Goal: Information Seeking & Learning: Check status

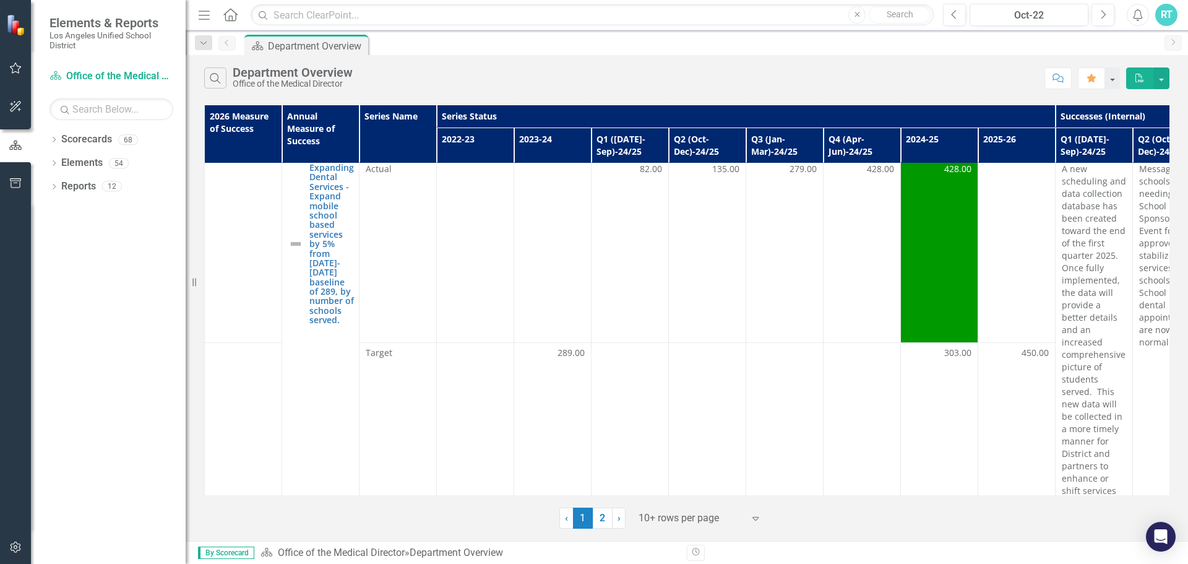
scroll to position [433, 0]
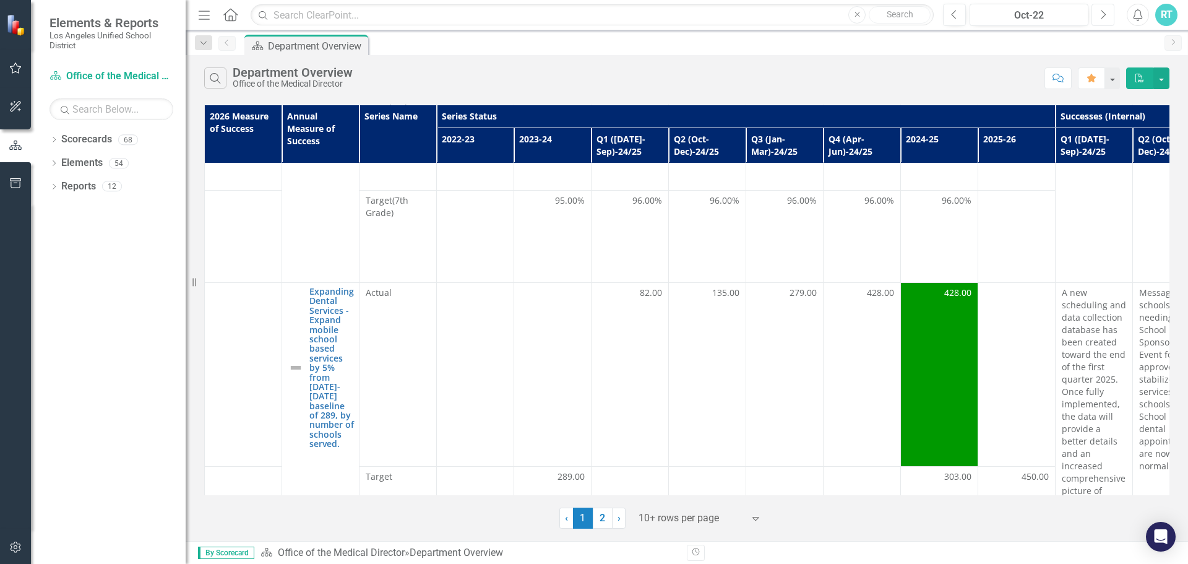
click at [1104, 12] on icon "button" at bounding box center [1104, 14] width 5 height 9
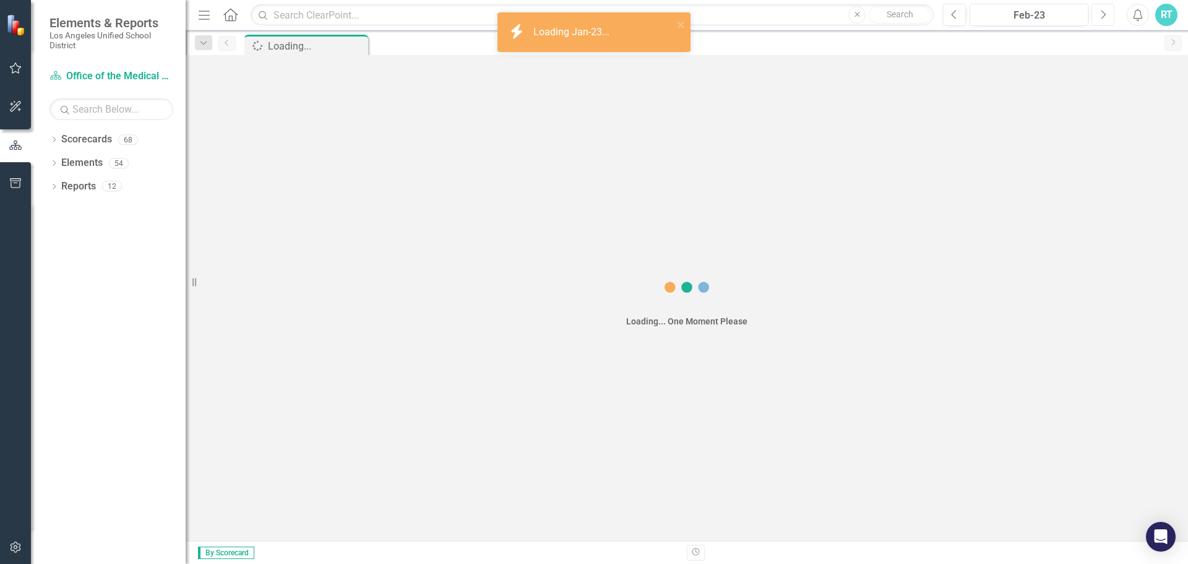
click at [1104, 12] on icon "button" at bounding box center [1104, 14] width 5 height 9
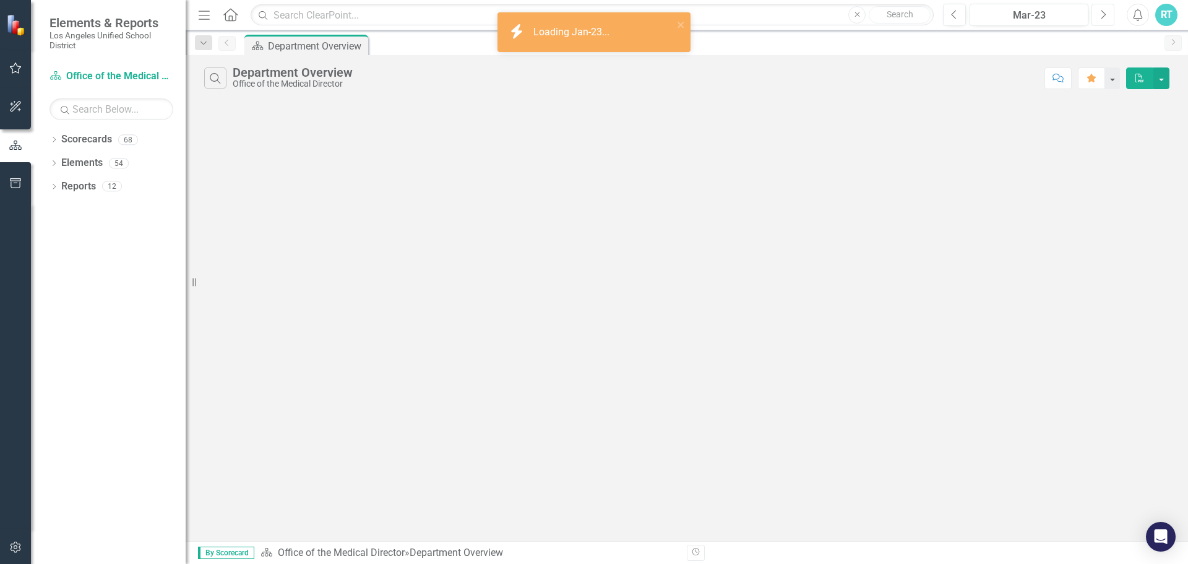
click at [1104, 12] on icon "button" at bounding box center [1104, 14] width 5 height 9
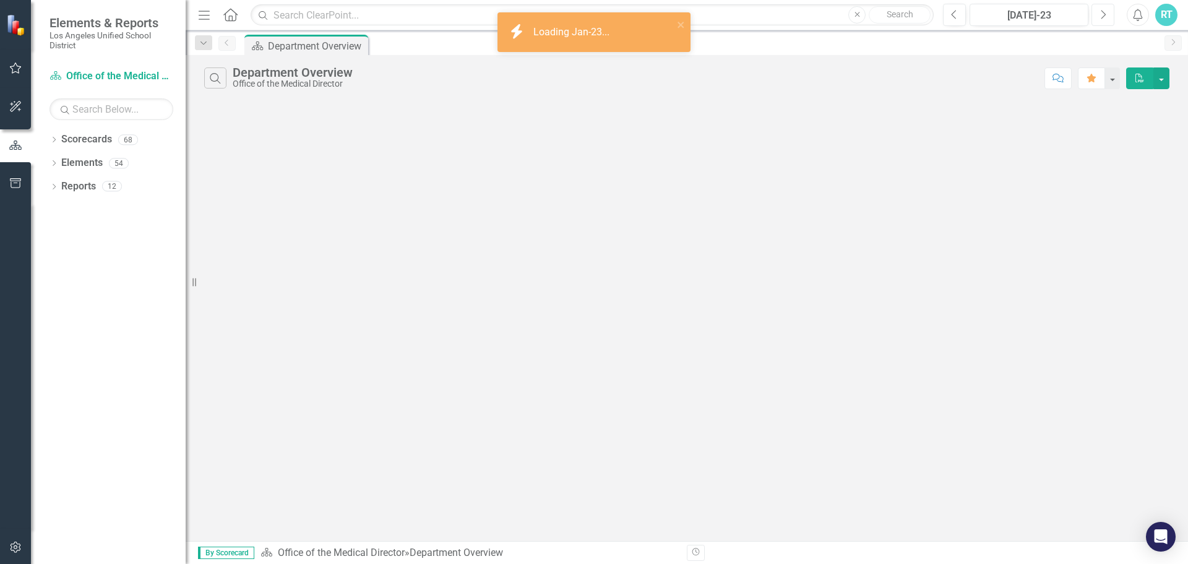
click at [1104, 12] on icon "button" at bounding box center [1104, 14] width 5 height 9
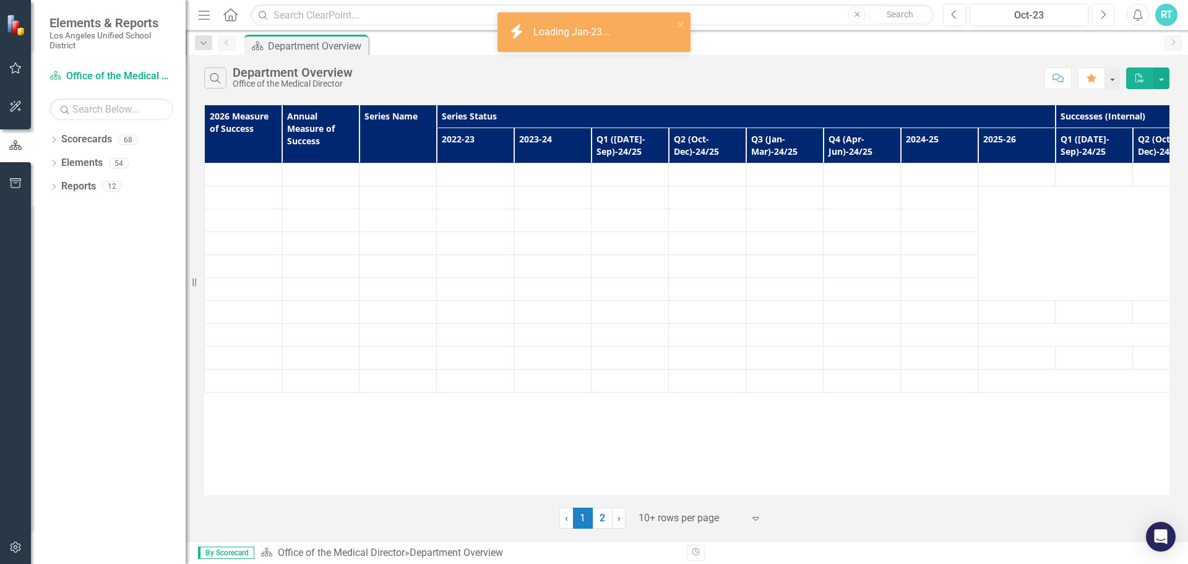
click at [1104, 12] on icon "button" at bounding box center [1104, 14] width 5 height 9
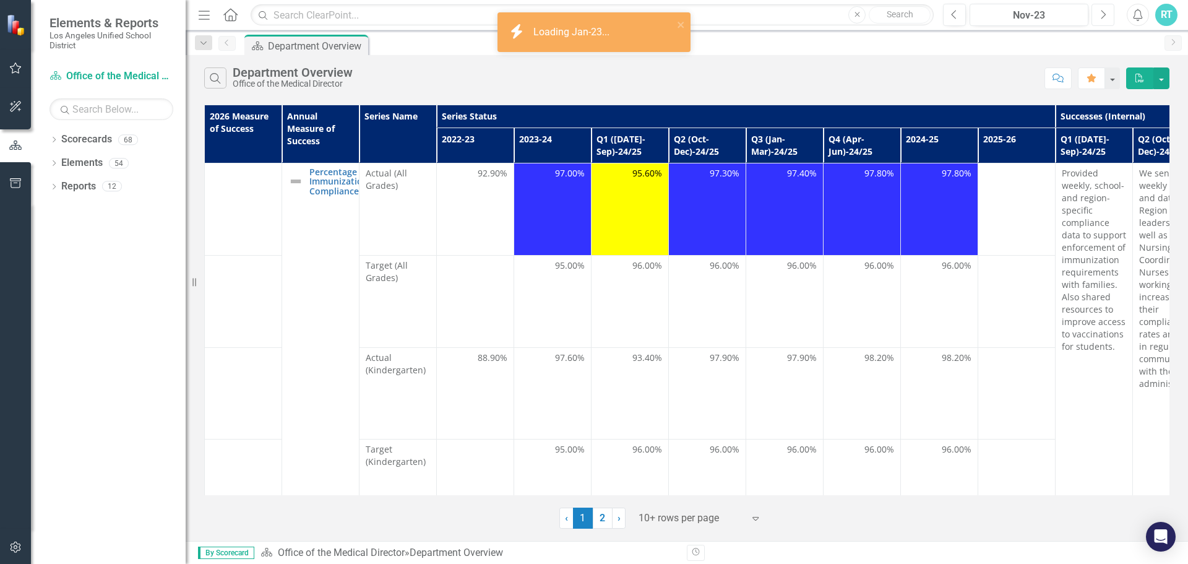
click at [1104, 12] on icon "button" at bounding box center [1104, 14] width 5 height 9
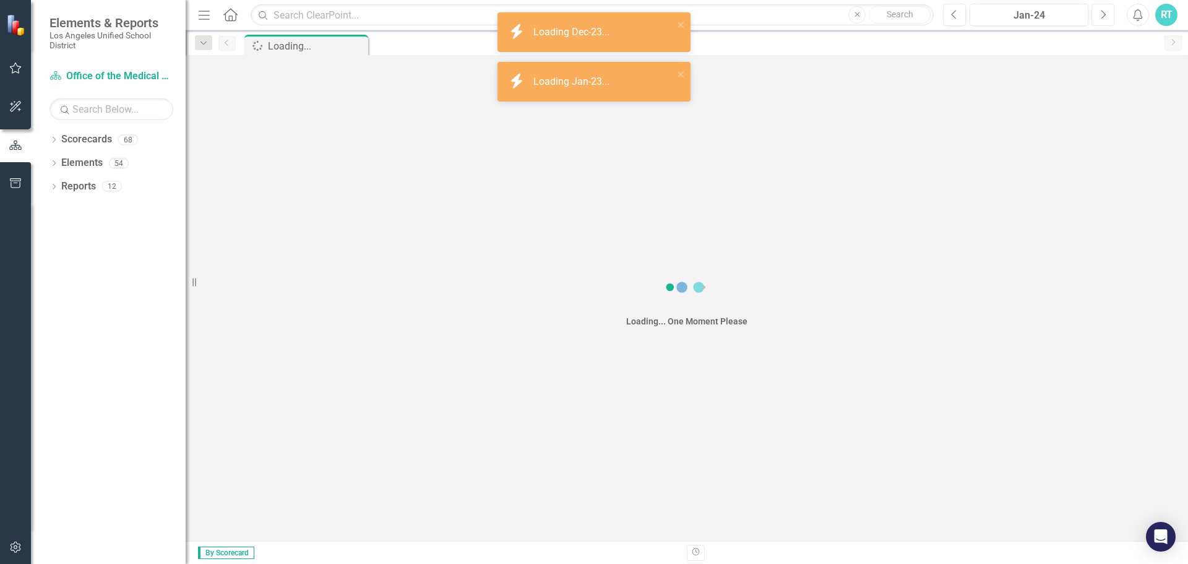
click at [1104, 12] on icon "button" at bounding box center [1104, 14] width 5 height 9
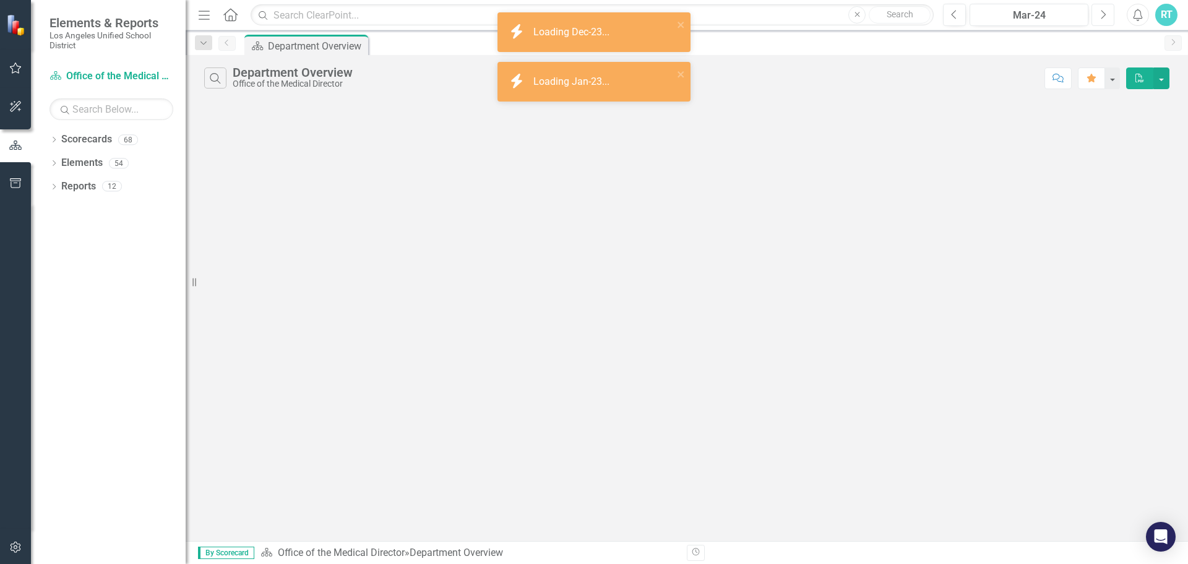
click at [1104, 12] on icon "button" at bounding box center [1104, 14] width 5 height 9
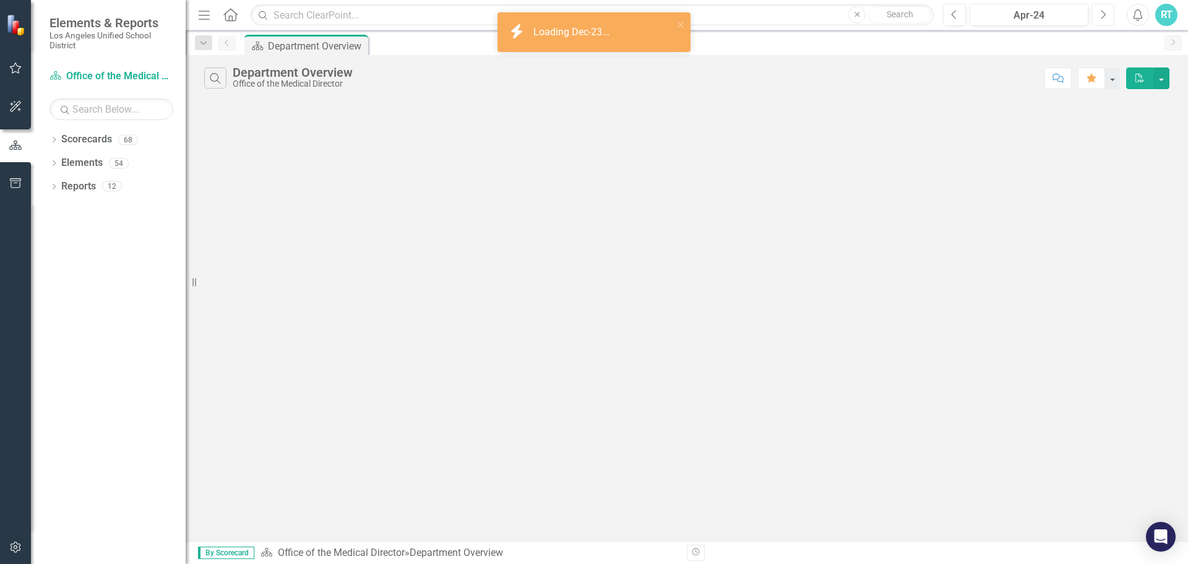
click at [1104, 12] on icon "button" at bounding box center [1104, 14] width 5 height 9
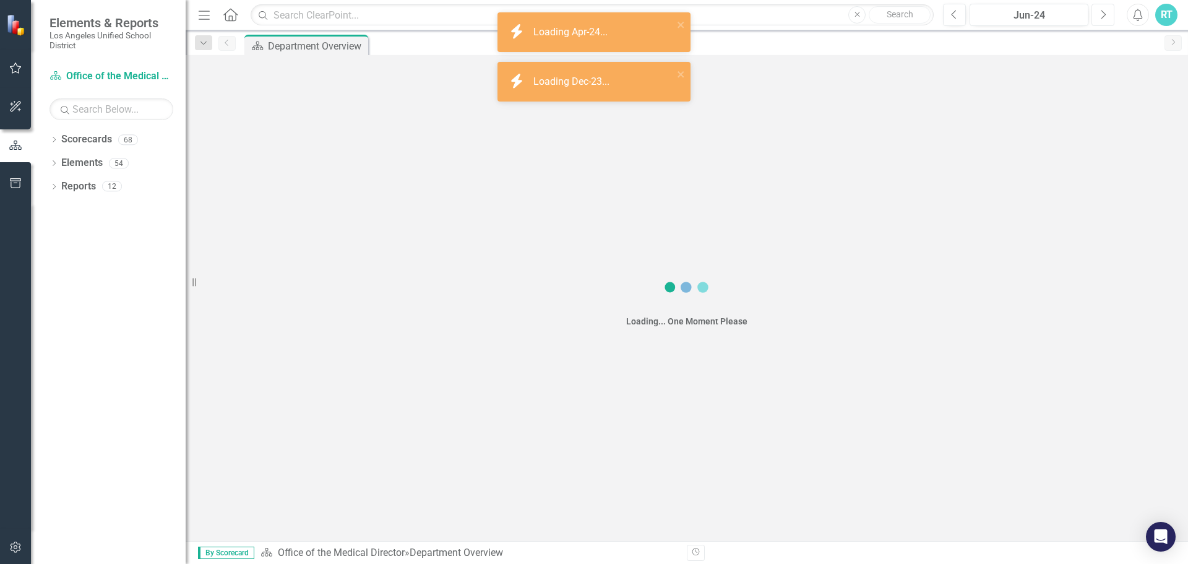
click at [1104, 12] on icon "button" at bounding box center [1104, 14] width 5 height 9
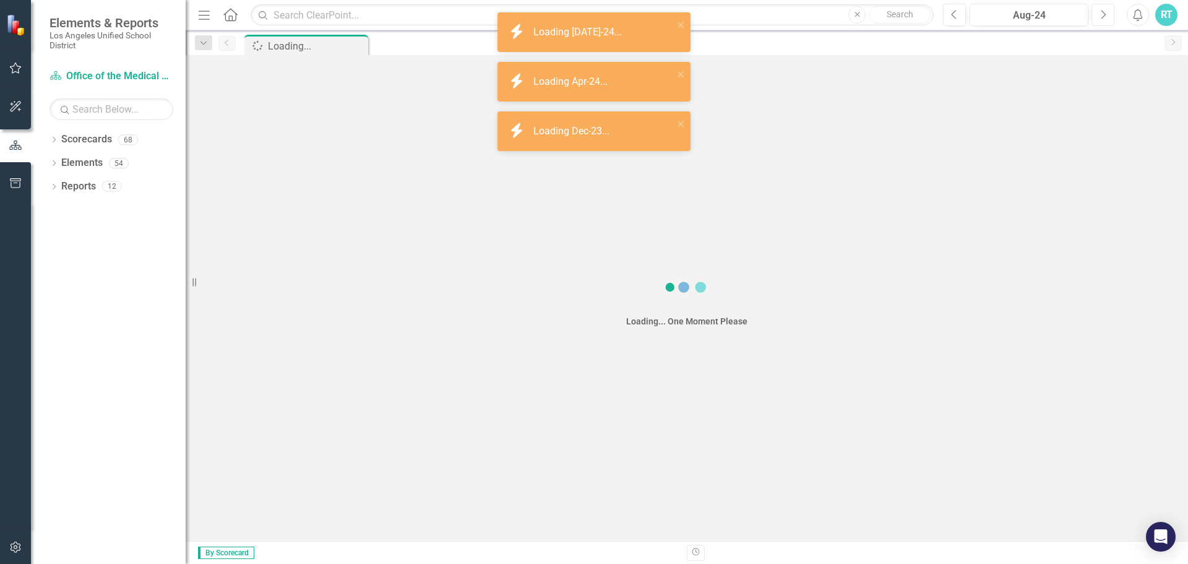
click at [1104, 12] on icon "button" at bounding box center [1104, 14] width 5 height 9
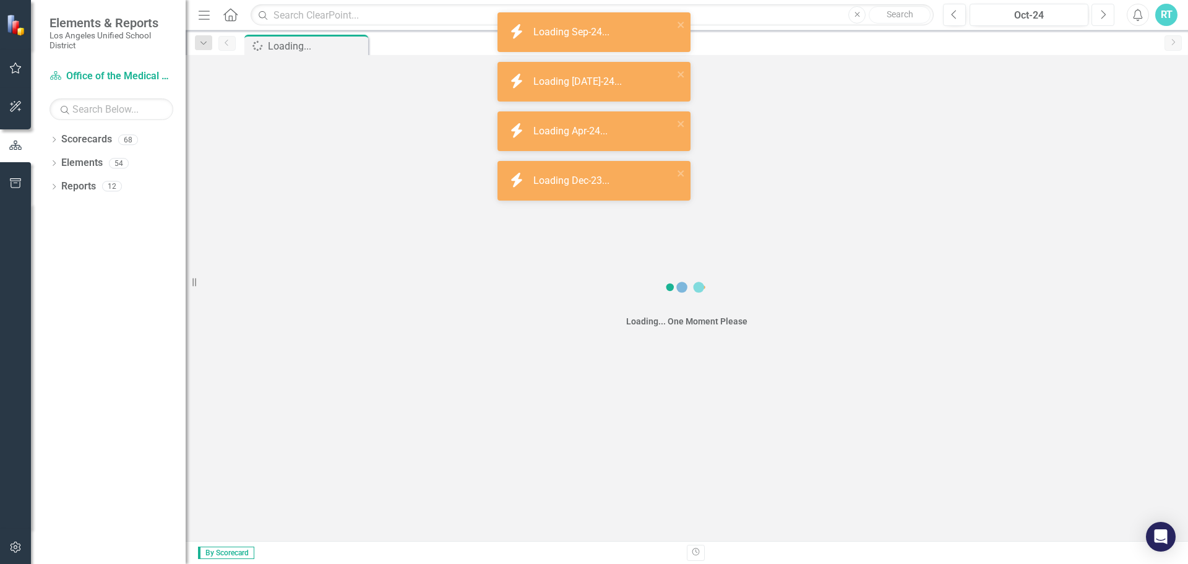
click at [1104, 12] on icon "button" at bounding box center [1104, 14] width 5 height 9
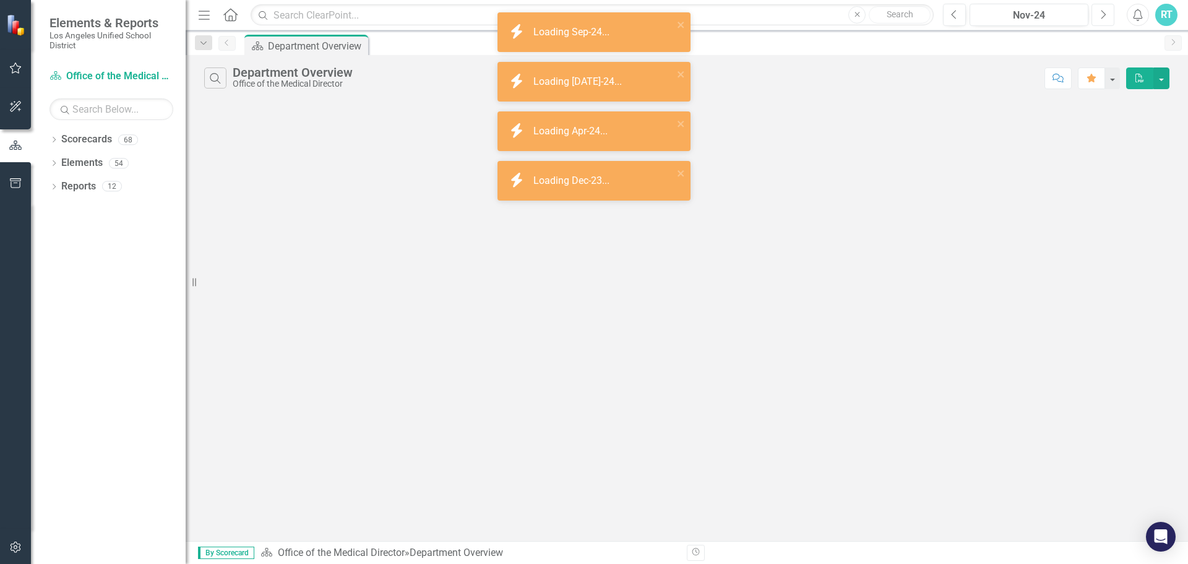
click at [1104, 12] on icon "button" at bounding box center [1104, 14] width 5 height 9
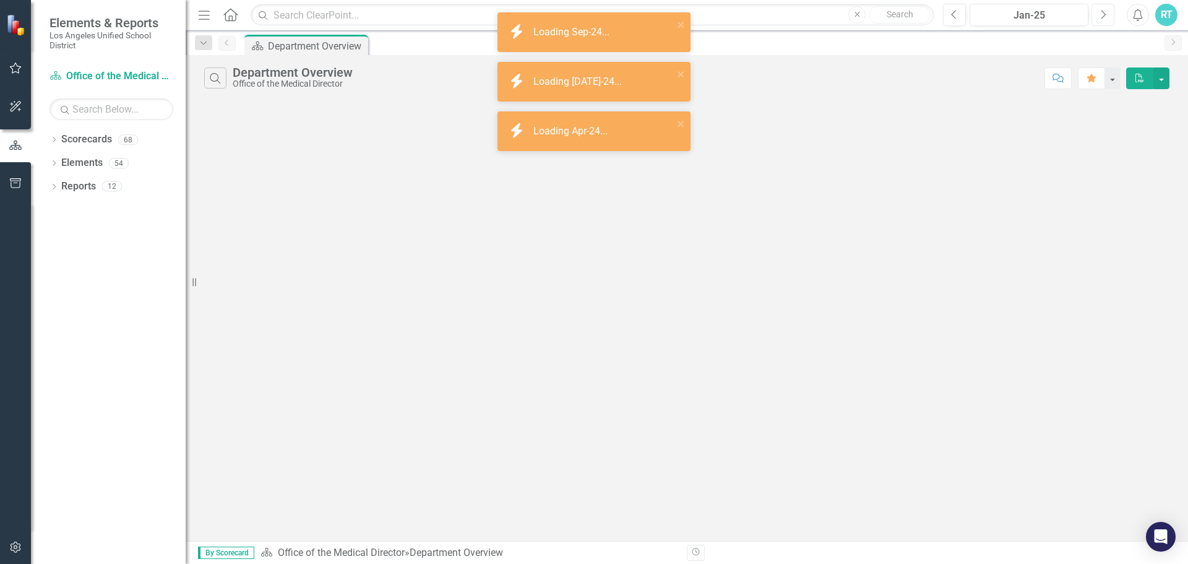
click at [1104, 12] on icon "button" at bounding box center [1104, 14] width 5 height 9
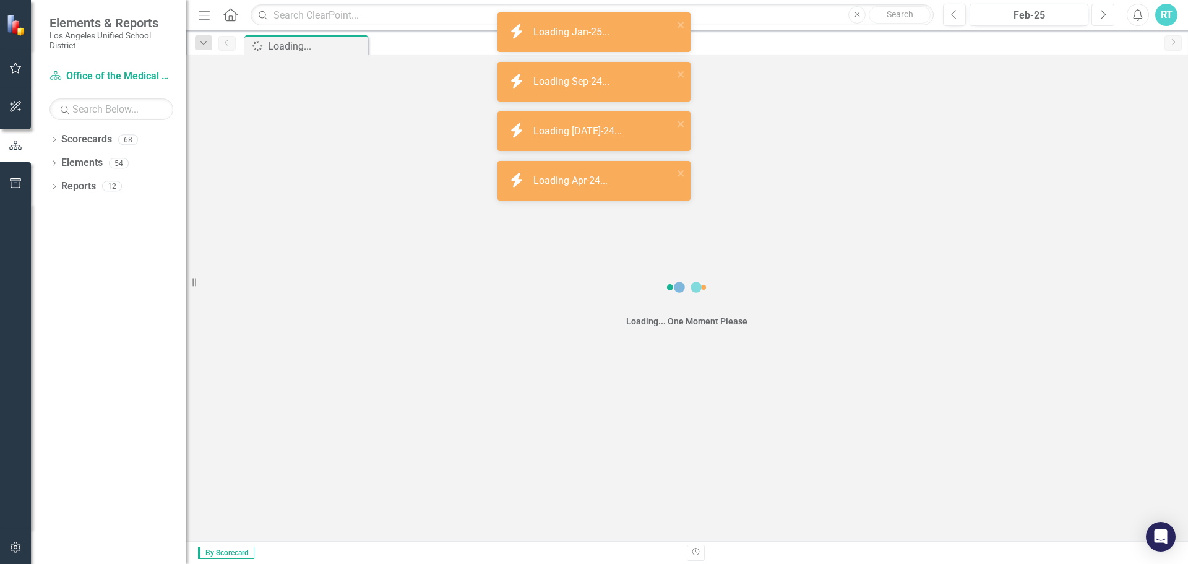
click at [1104, 12] on icon "button" at bounding box center [1104, 14] width 5 height 9
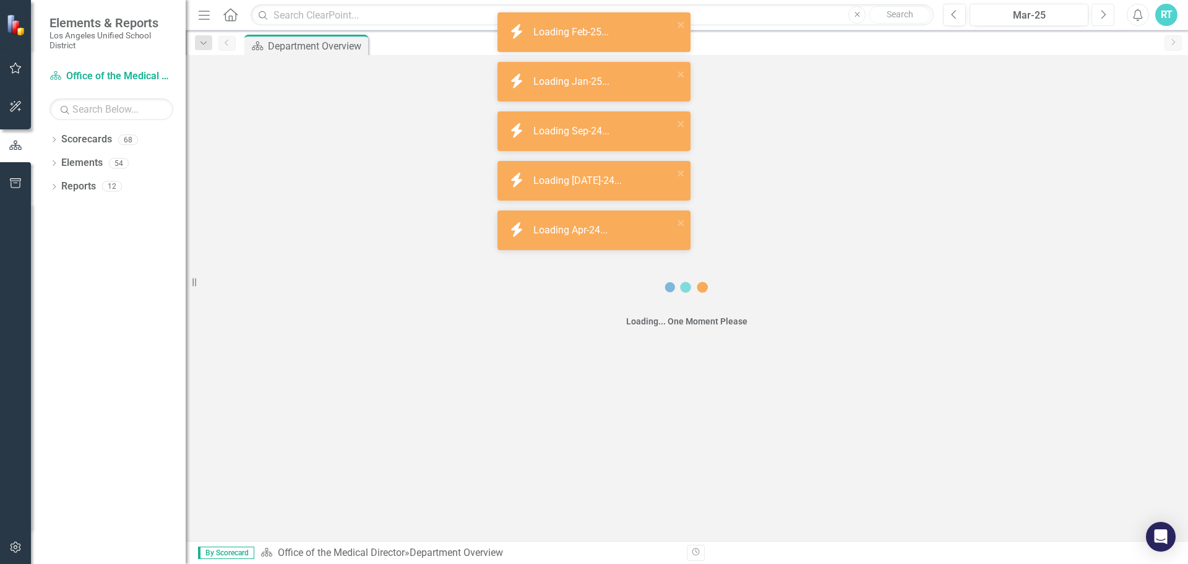
click at [1104, 12] on icon "button" at bounding box center [1104, 14] width 5 height 9
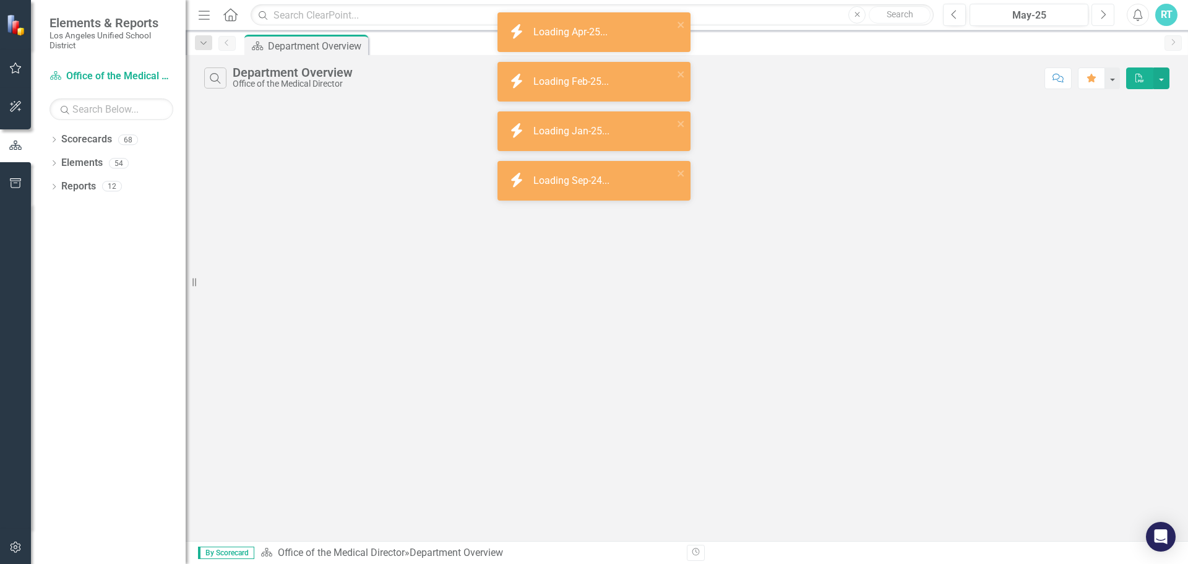
click at [1104, 12] on icon "button" at bounding box center [1104, 14] width 5 height 9
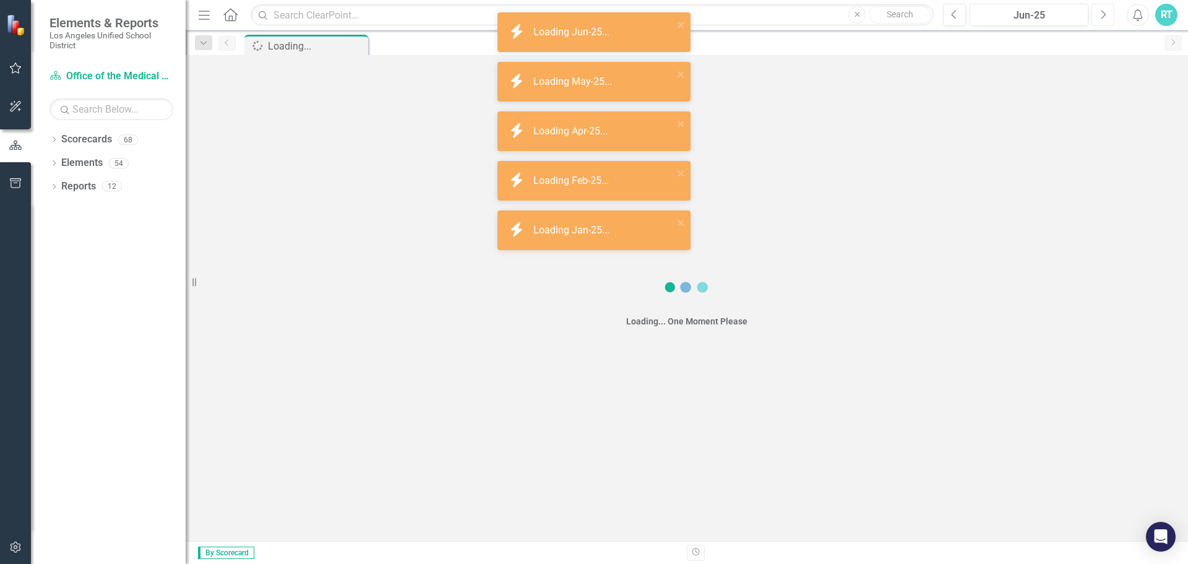
click at [1104, 12] on icon "button" at bounding box center [1104, 14] width 5 height 9
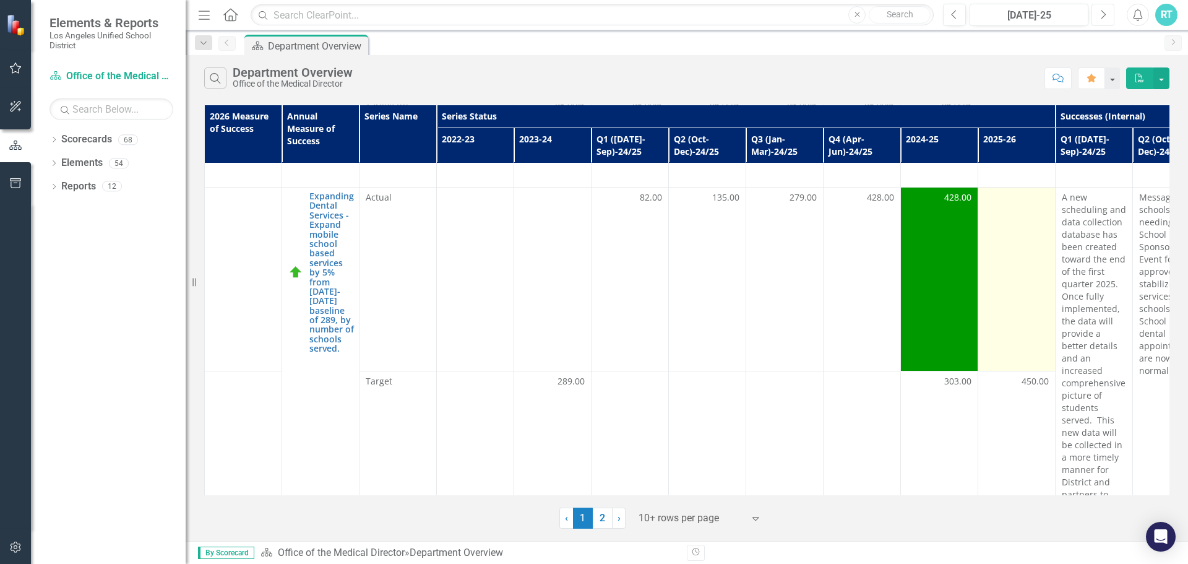
scroll to position [557, 0]
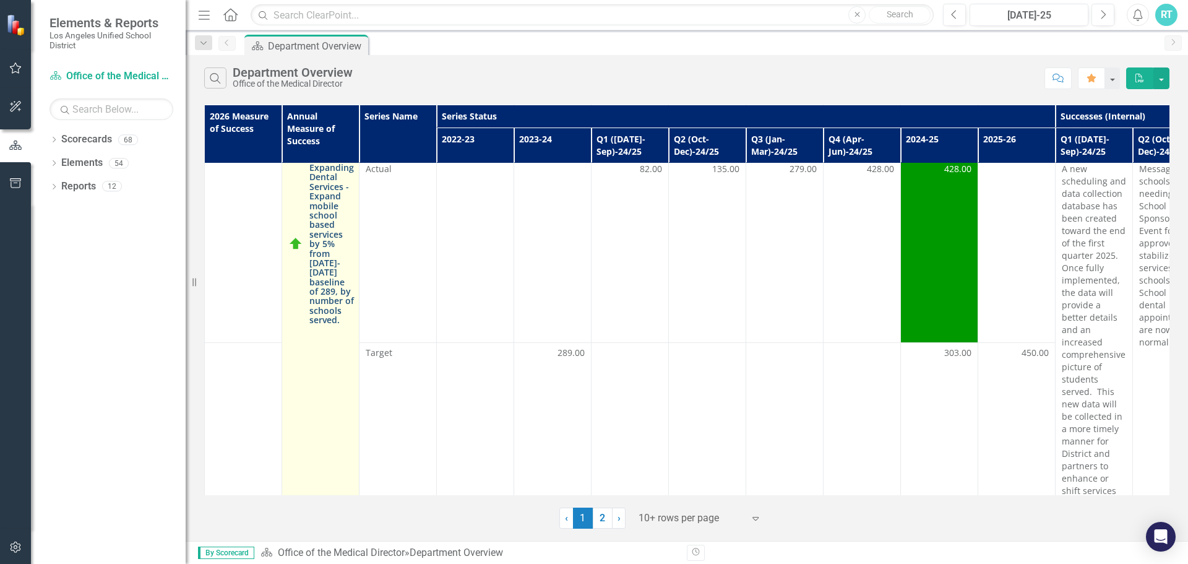
click at [321, 271] on link "Expanding Dental Services - Expand mobile school based services by 5% from [DAT…" at bounding box center [331, 244] width 45 height 162
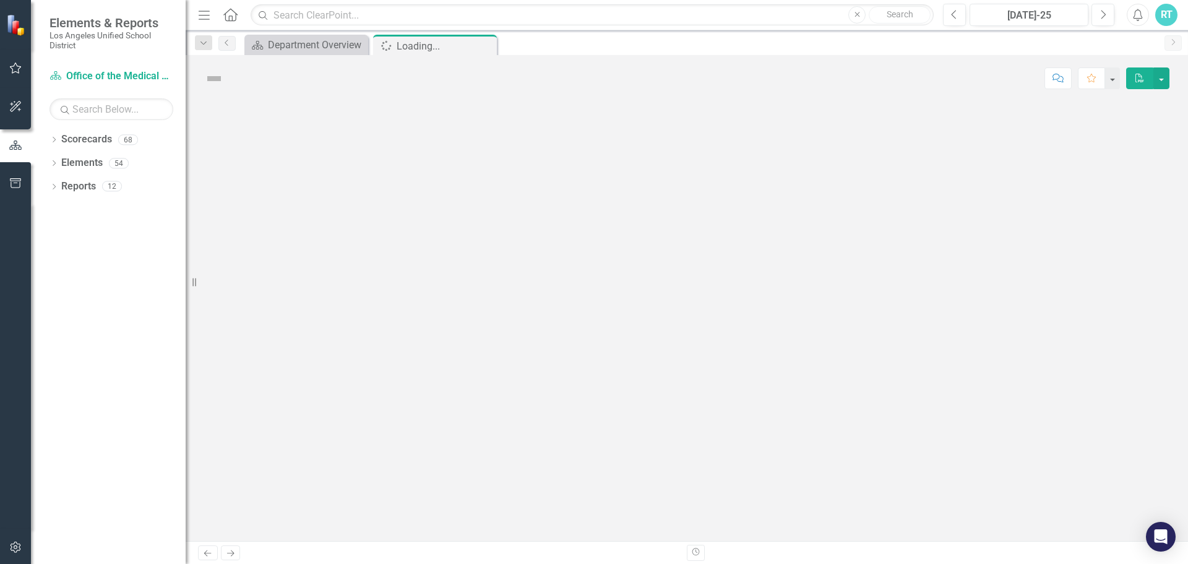
click at [321, 271] on div at bounding box center [687, 321] width 1003 height 439
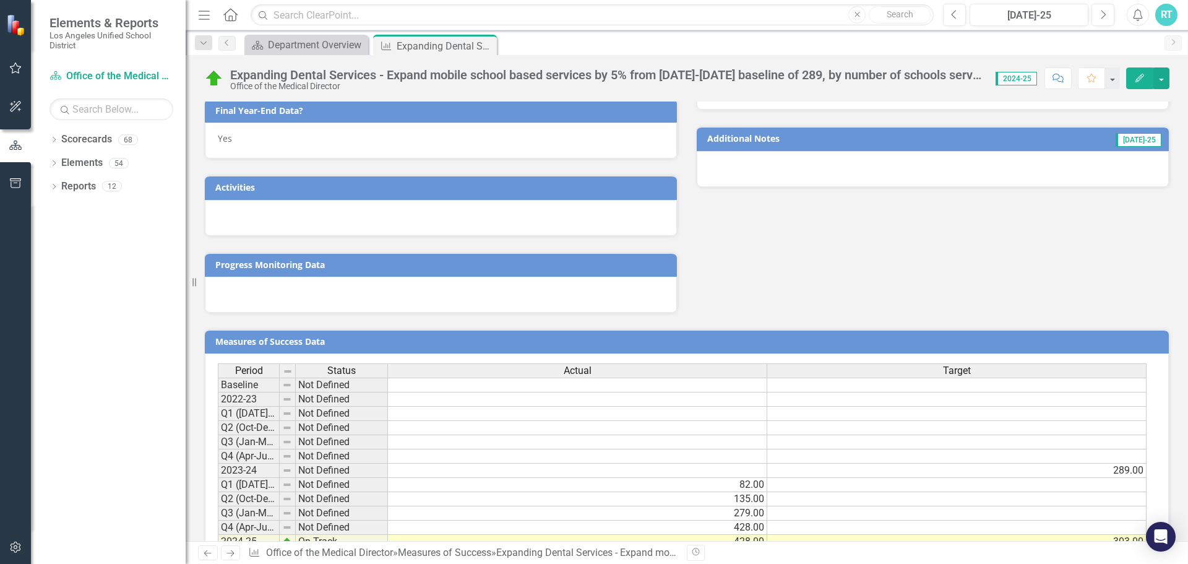
scroll to position [675, 0]
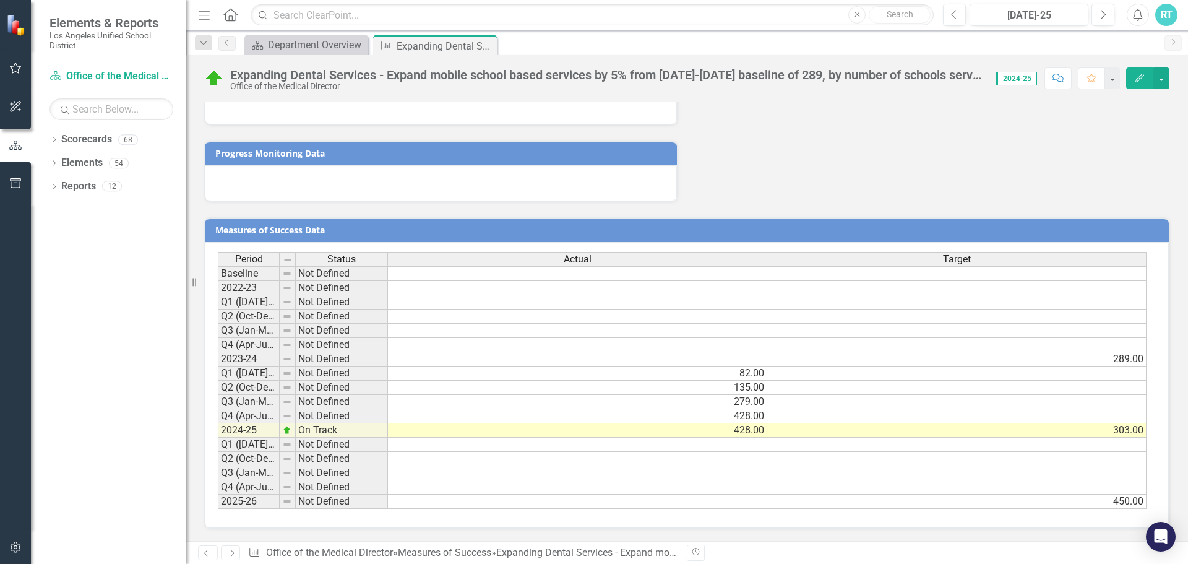
click at [1118, 500] on td "450.00" at bounding box center [957, 502] width 379 height 14
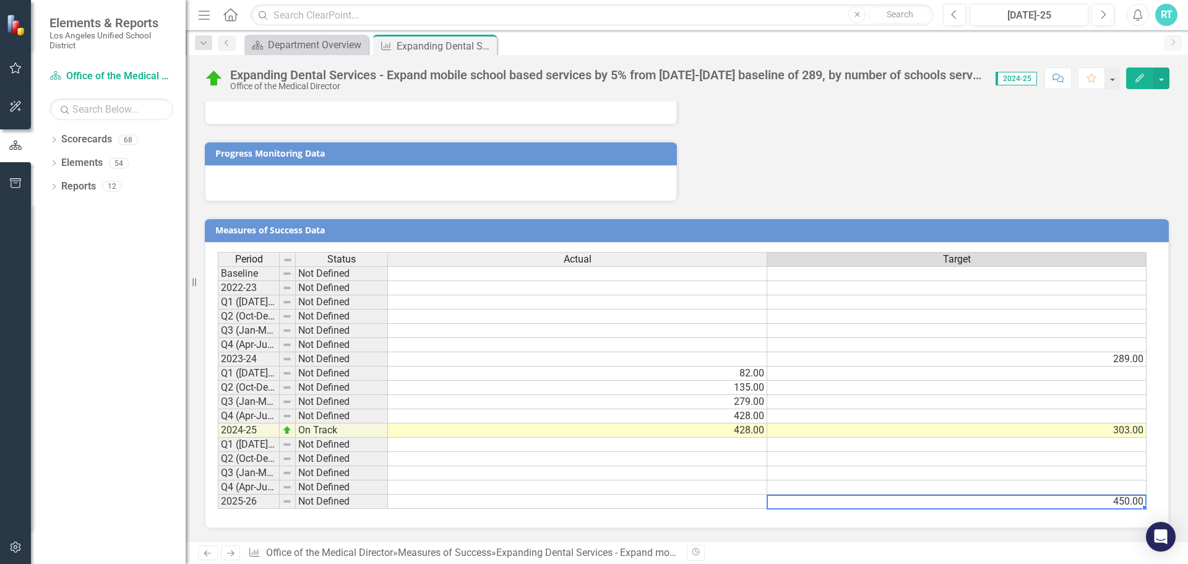
click at [1117, 498] on td "450.00" at bounding box center [957, 502] width 379 height 14
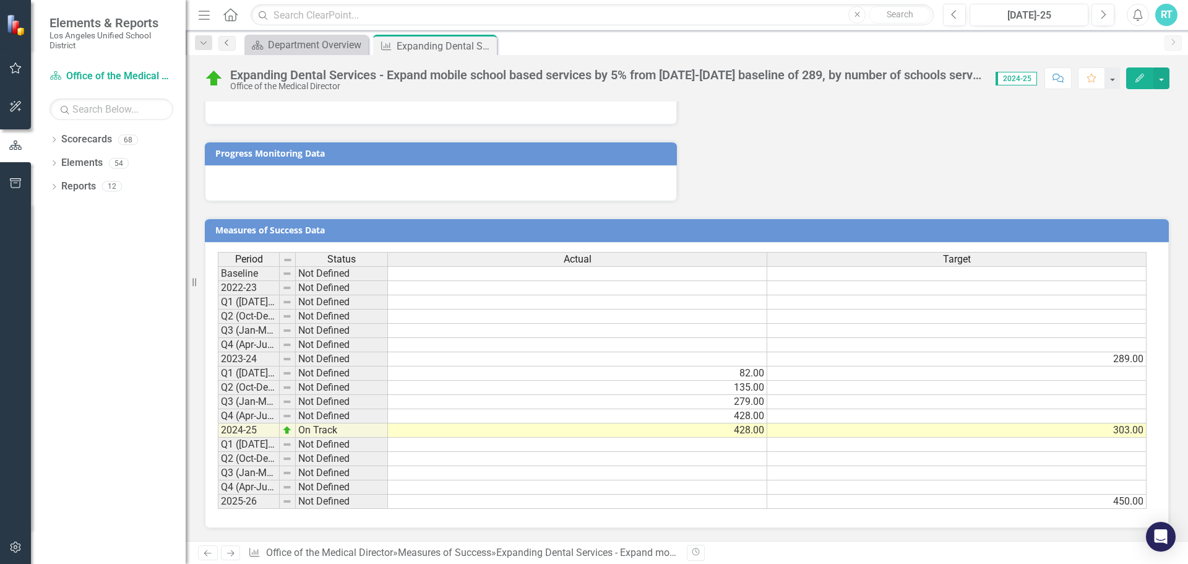
click at [227, 43] on icon "Previous" at bounding box center [227, 42] width 10 height 7
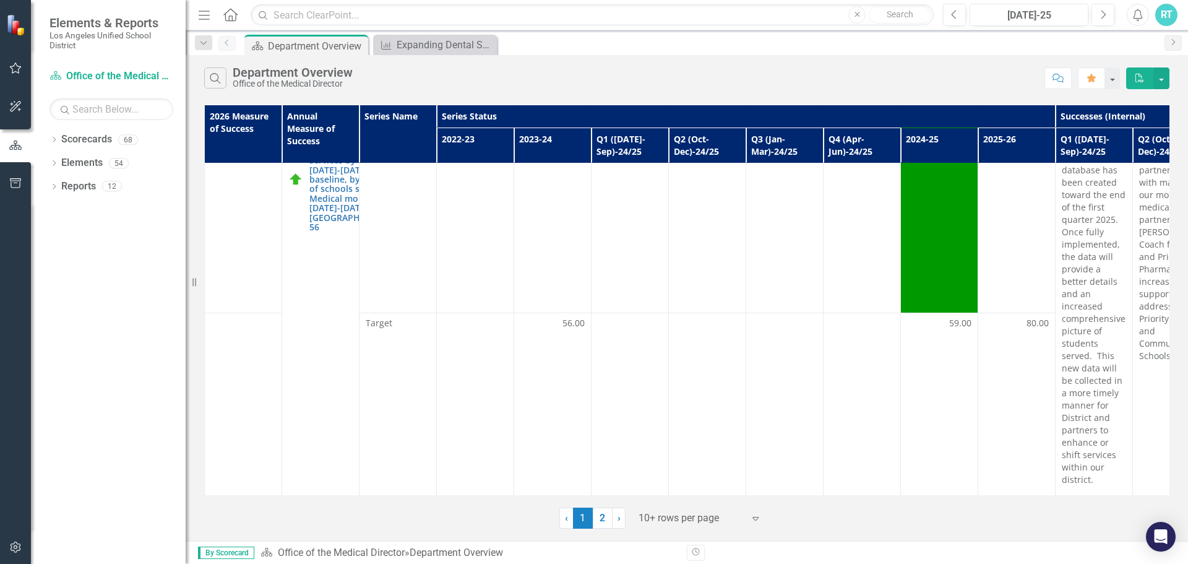
scroll to position [964, 0]
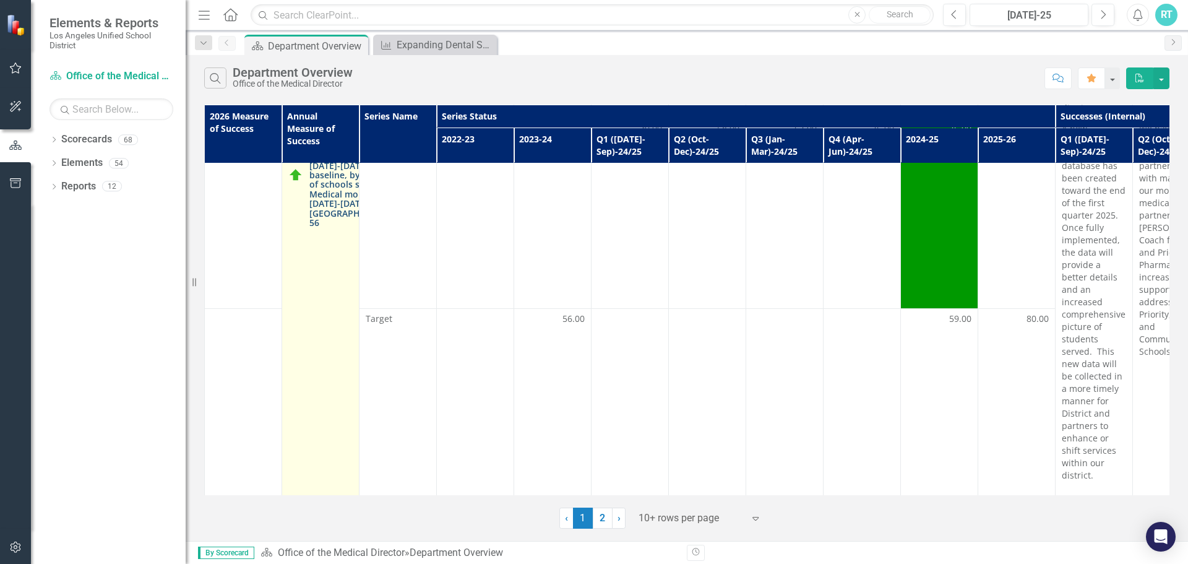
click at [336, 227] on link "Expanding Medical Services - Expand mobile school based services by 5% from [DA…" at bounding box center [354, 175] width 90 height 105
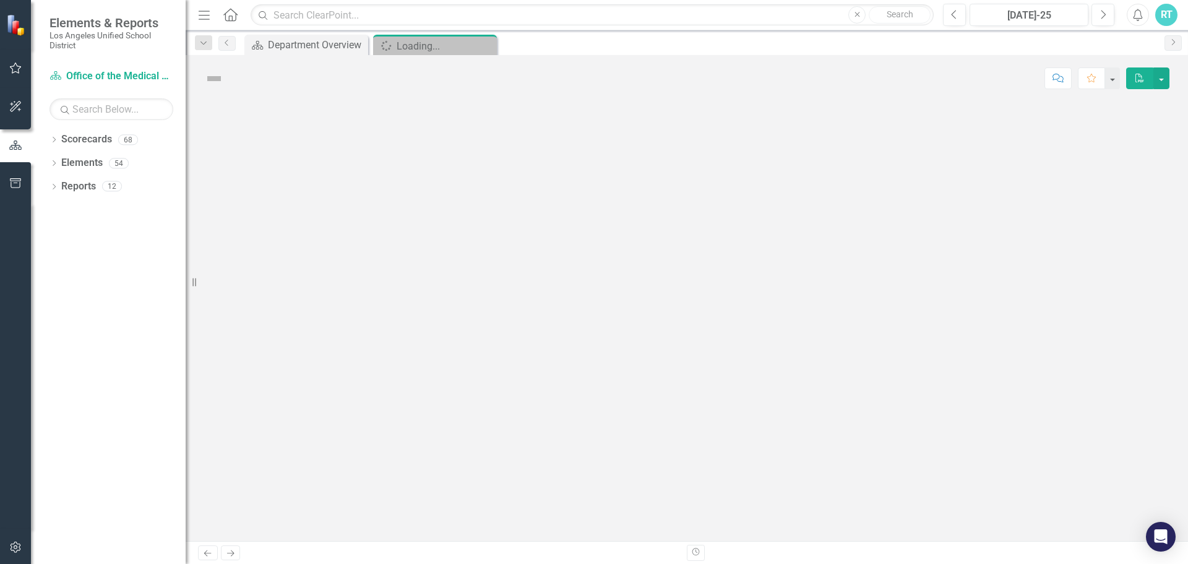
click at [336, 246] on div at bounding box center [687, 321] width 1003 height 439
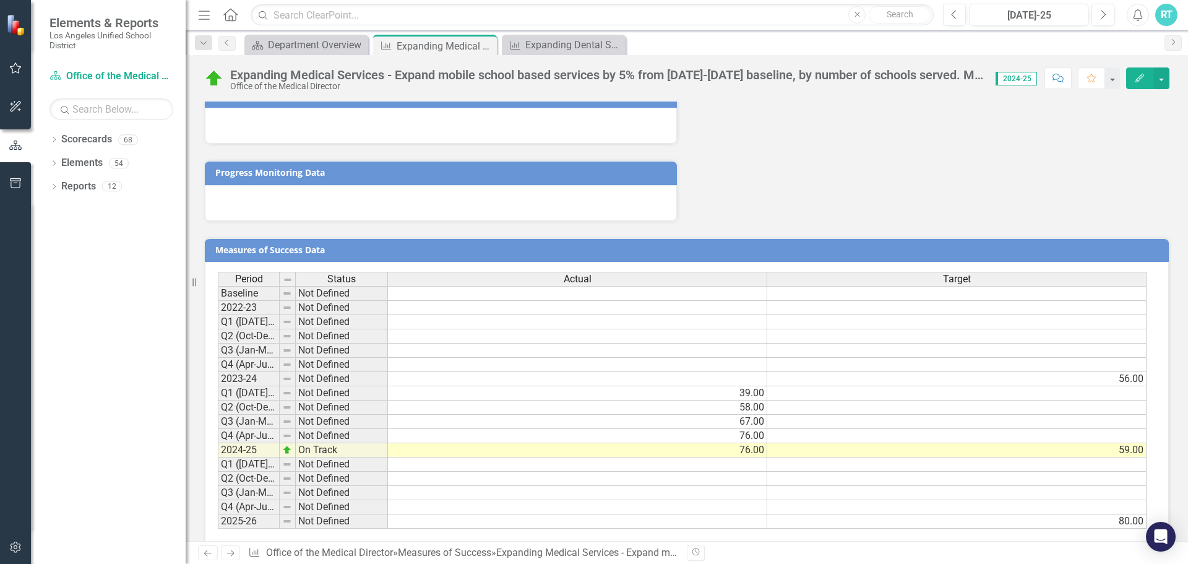
scroll to position [598, 0]
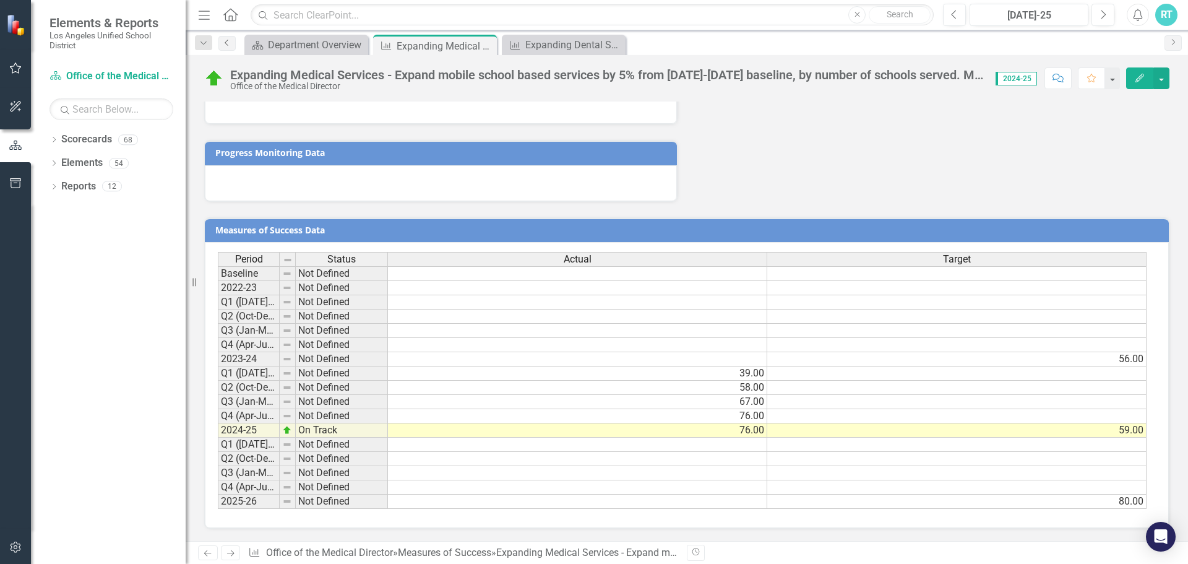
click at [222, 46] on link "Previous" at bounding box center [226, 43] width 17 height 15
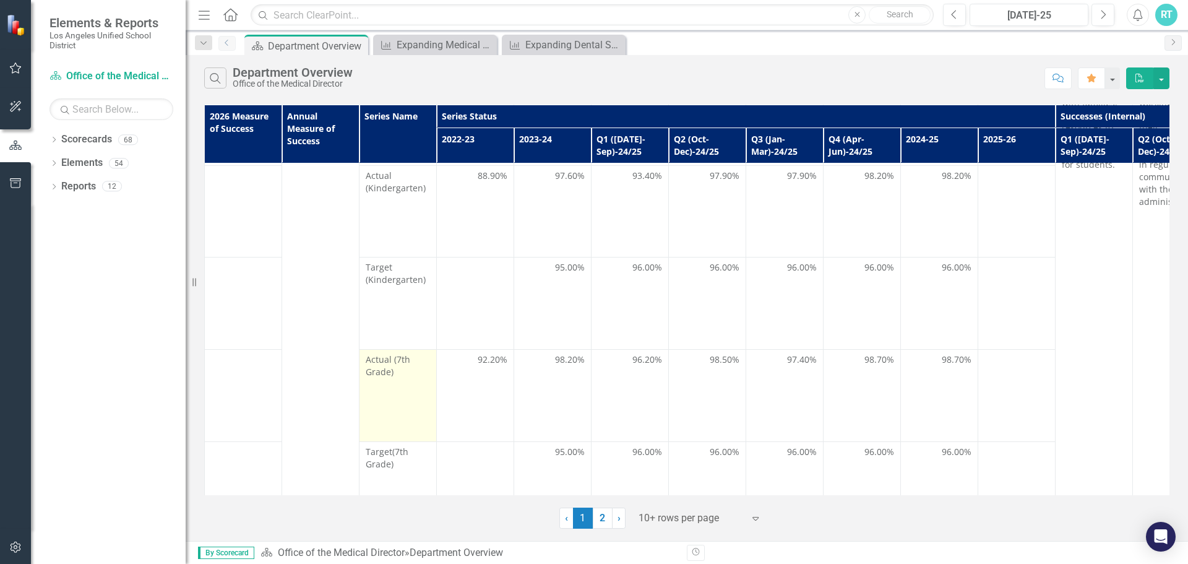
scroll to position [371, 0]
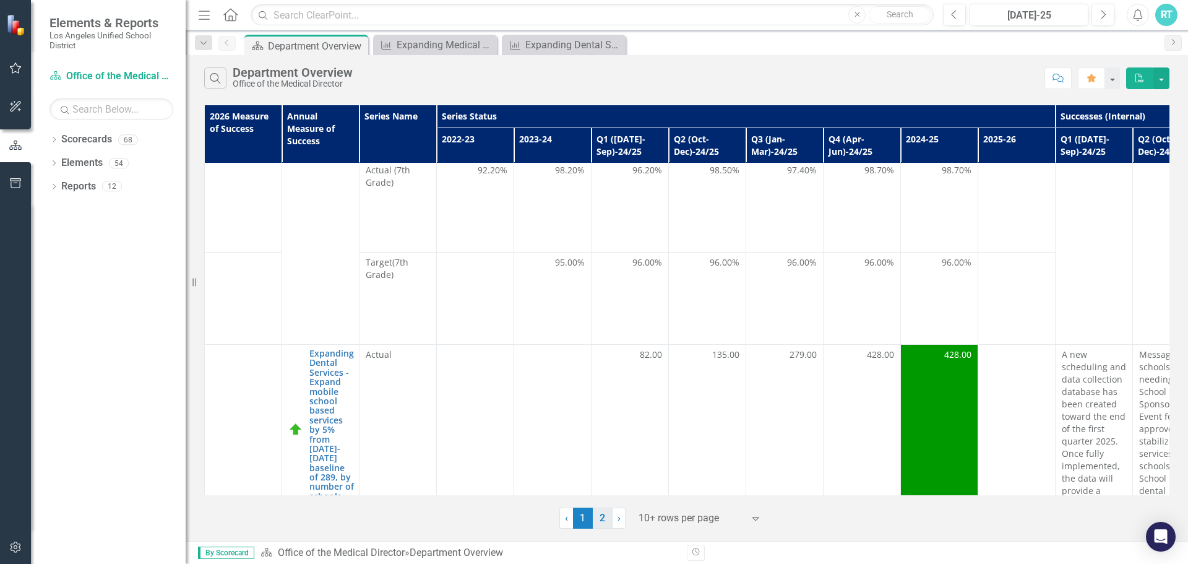
click at [599, 515] on link "2" at bounding box center [603, 518] width 20 height 21
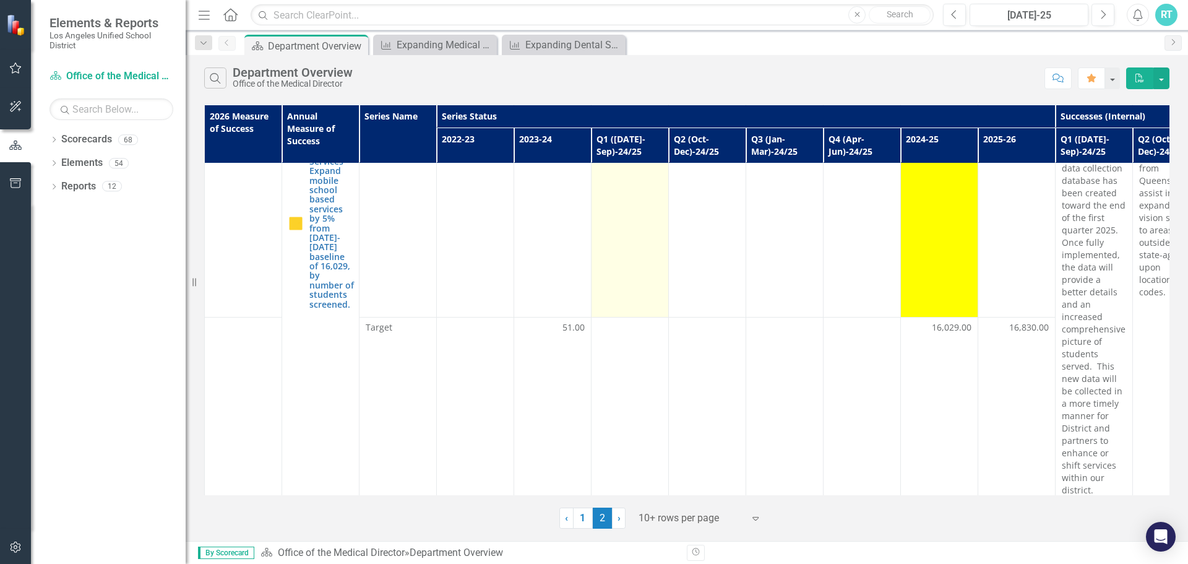
scroll to position [45, 0]
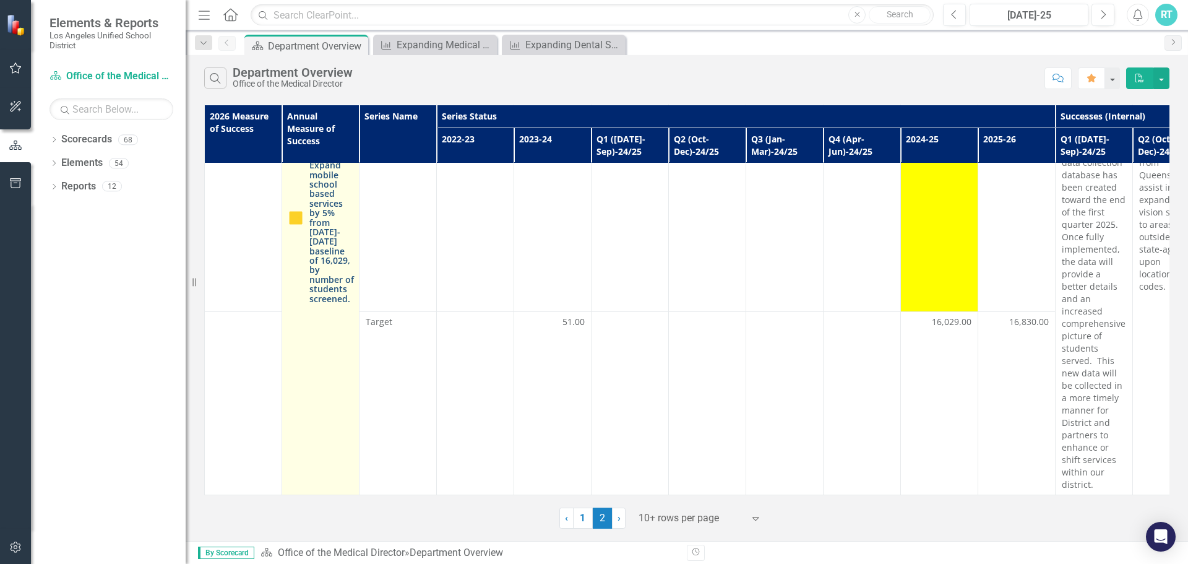
click at [312, 220] on link "Expanding Vision Services - Expand mobile school based services by 5% from [DAT…" at bounding box center [331, 217] width 45 height 171
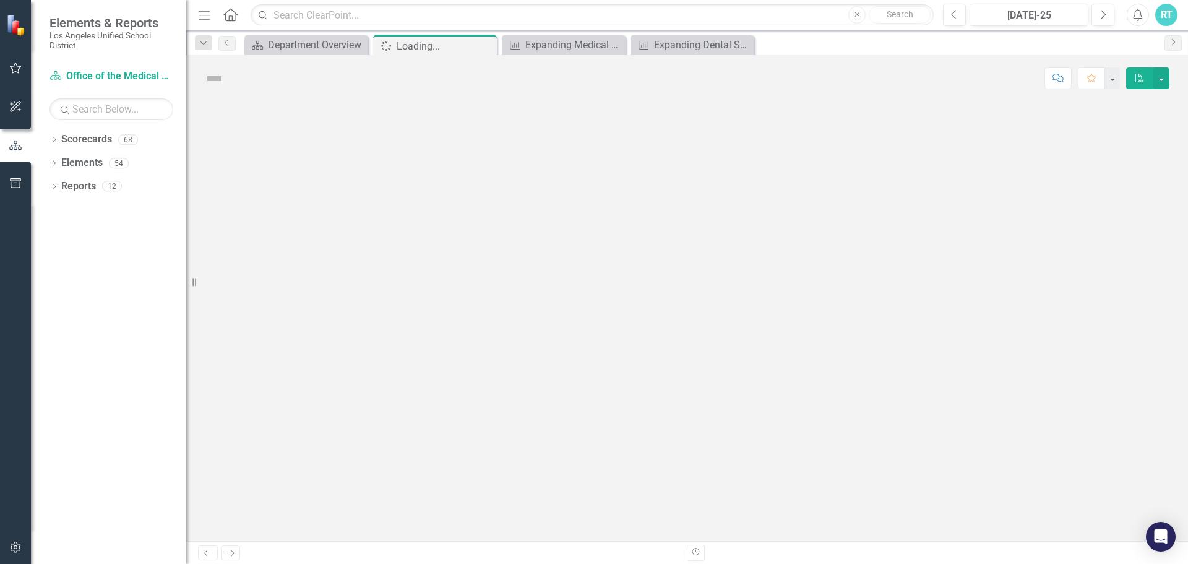
click at [312, 220] on div at bounding box center [687, 321] width 1003 height 439
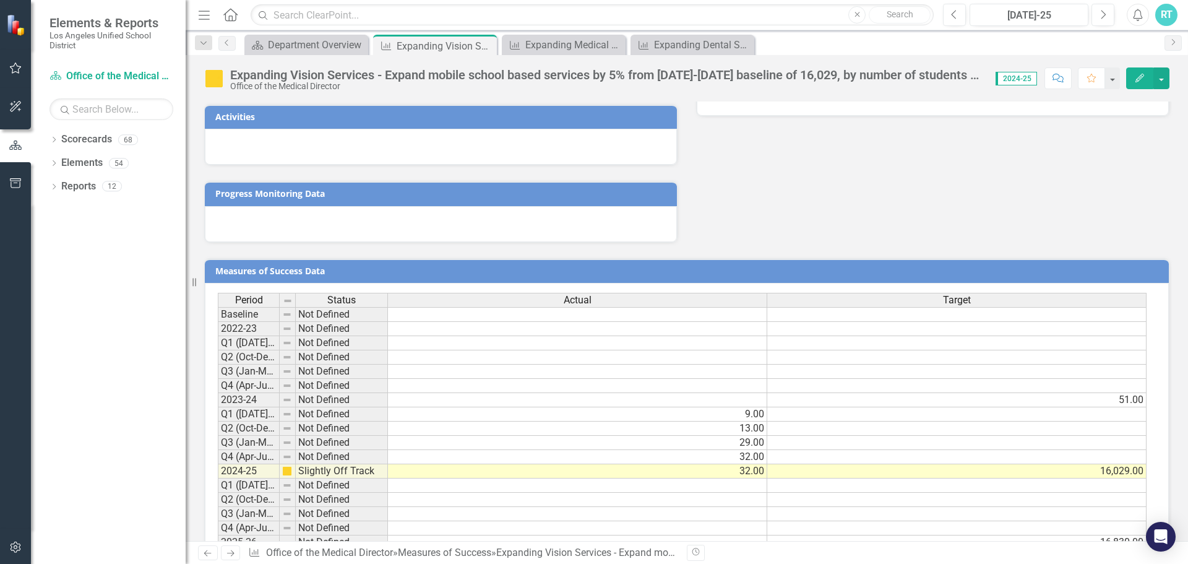
scroll to position [598, 0]
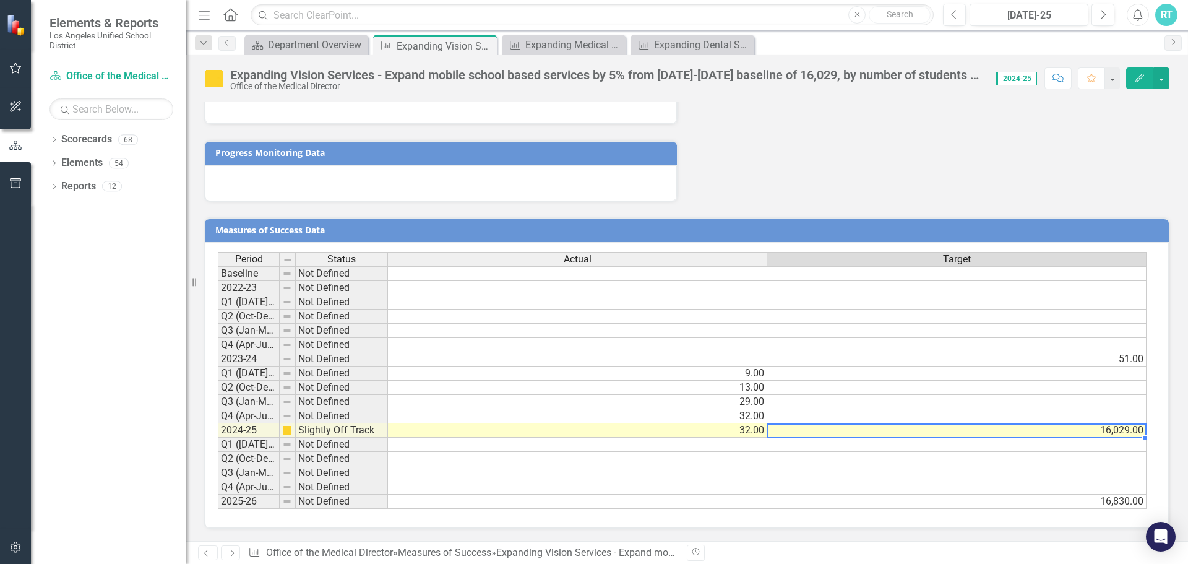
click at [942, 432] on td "16,029.00" at bounding box center [957, 430] width 379 height 14
